Goal: Information Seeking & Learning: Learn about a topic

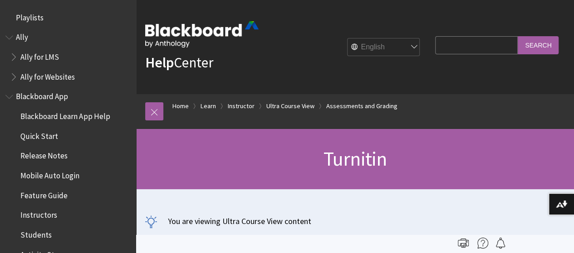
click at [448, 48] on input "Search Query" at bounding box center [476, 45] width 83 height 18
type input "messages"
click at [517, 36] on input "Search" at bounding box center [537, 45] width 41 height 18
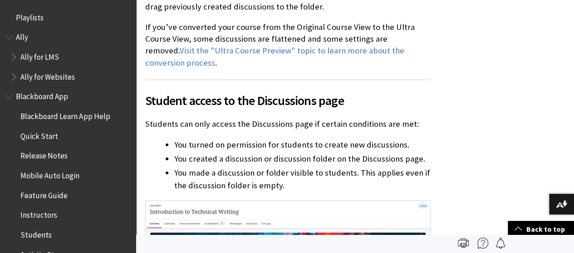
scroll to position [1499, 0]
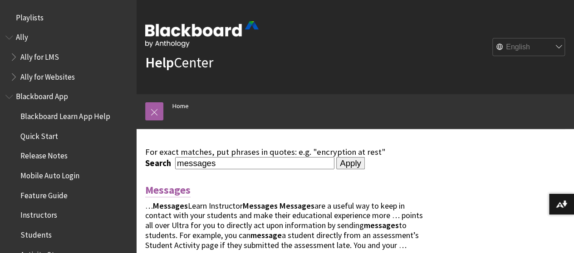
click at [176, 192] on link "Messages" at bounding box center [167, 190] width 45 height 15
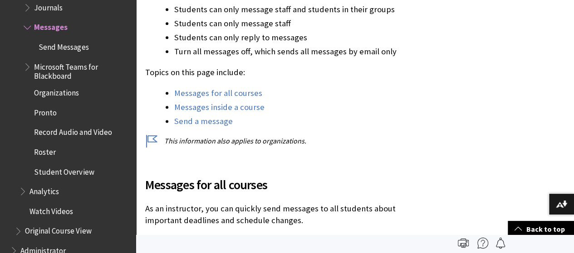
scroll to position [528, 0]
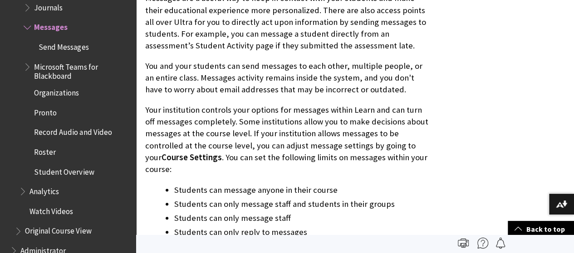
scroll to position [0, 0]
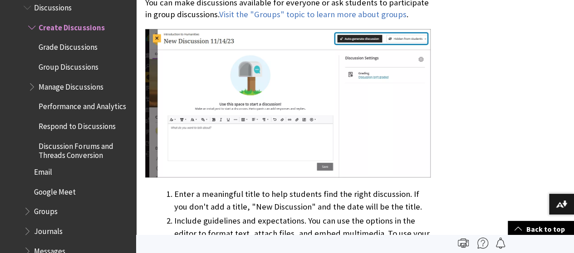
scroll to position [2044, 0]
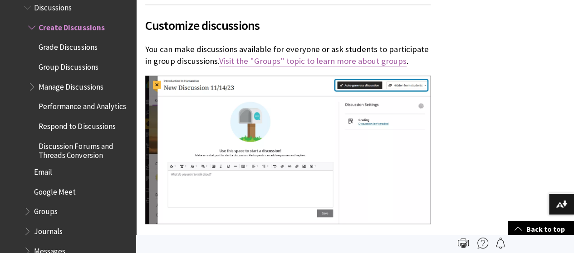
click at [378, 56] on link "Visit the "Groups" topic to learn more about groups" at bounding box center [312, 61] width 187 height 11
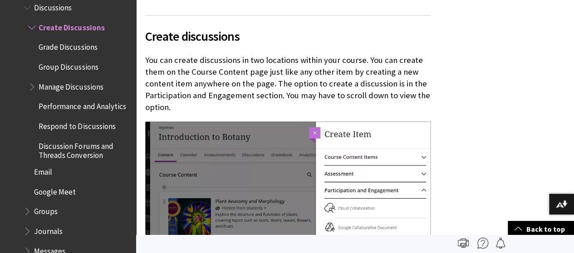
scroll to position [985, 0]
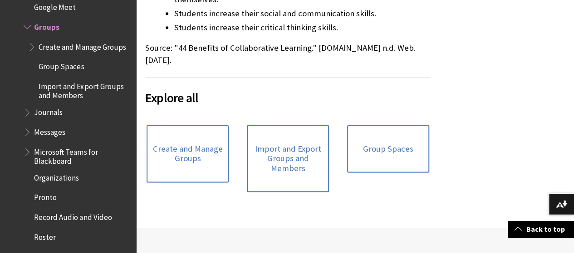
scroll to position [516, 0]
